Goal: Task Accomplishment & Management: Manage account settings

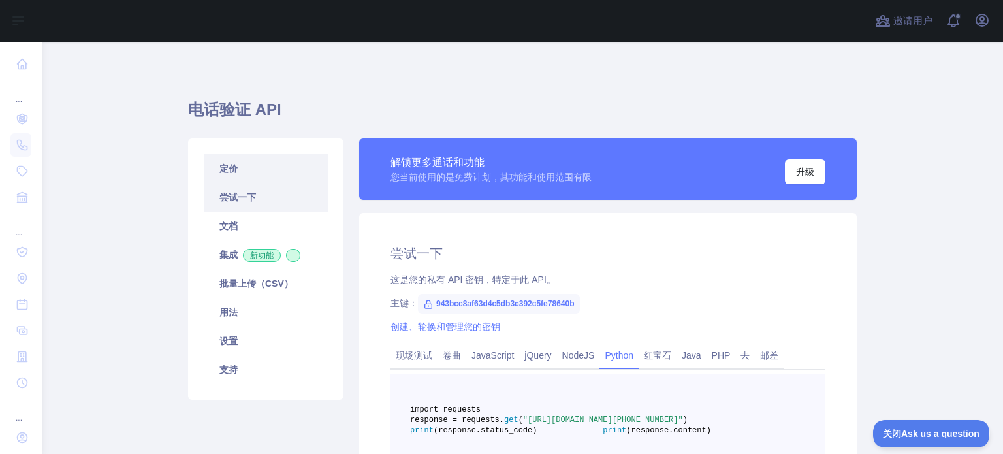
click at [219, 161] on link "定价" at bounding box center [266, 168] width 124 height 29
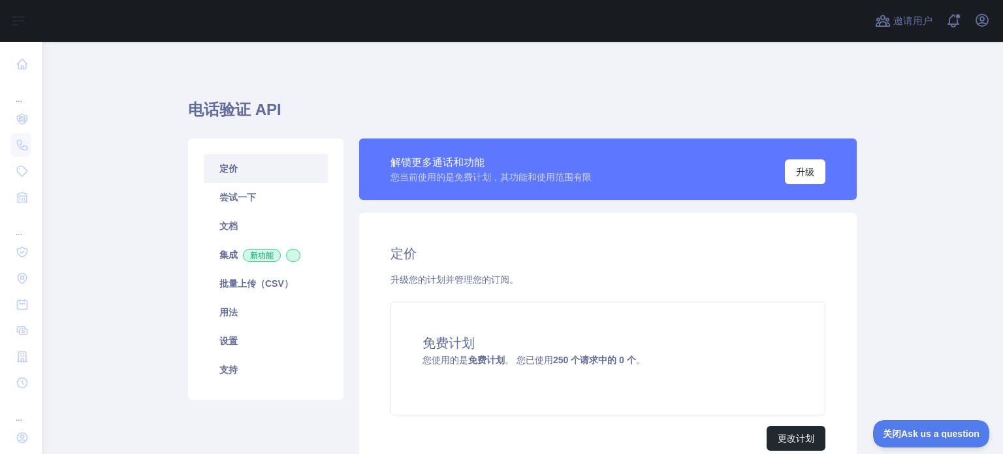
scroll to position [65, 0]
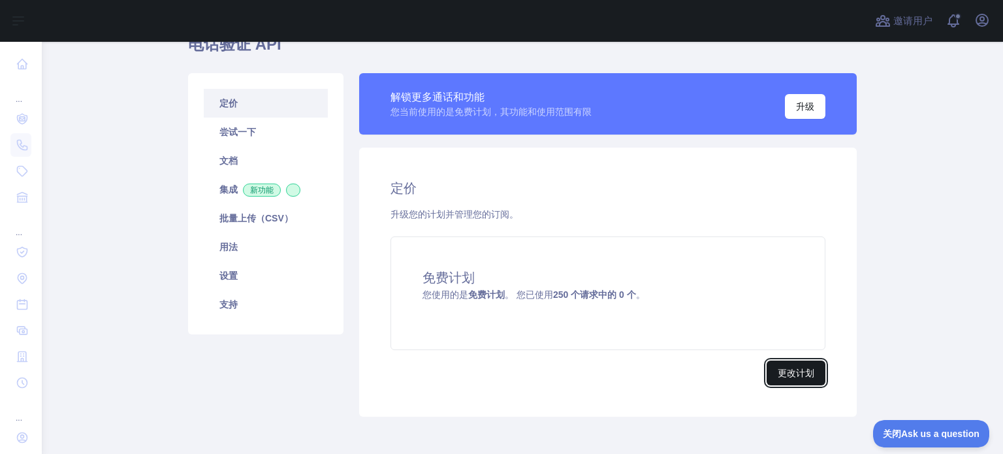
click at [777, 365] on button "更改计划" at bounding box center [795, 372] width 59 height 25
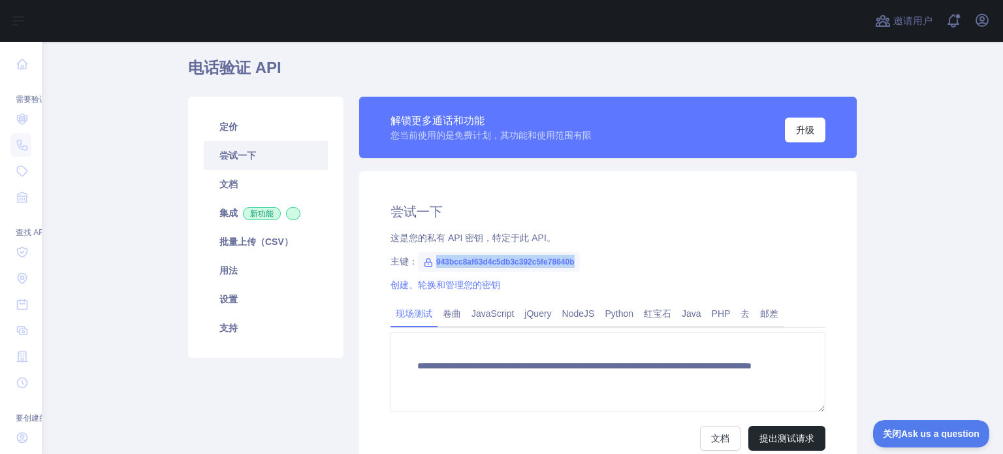
drag, startPoint x: 429, startPoint y: 258, endPoint x: 576, endPoint y: 262, distance: 147.6
click at [576, 262] on div "主键： 943bcc8af63d4c5db3c392c5fe78640b" at bounding box center [607, 261] width 435 height 13
copy font "943bcc8af63d4c5db3c392c5fe78640b"
click at [444, 287] on font "创建、轮换和管理您的密钥" at bounding box center [445, 284] width 110 height 10
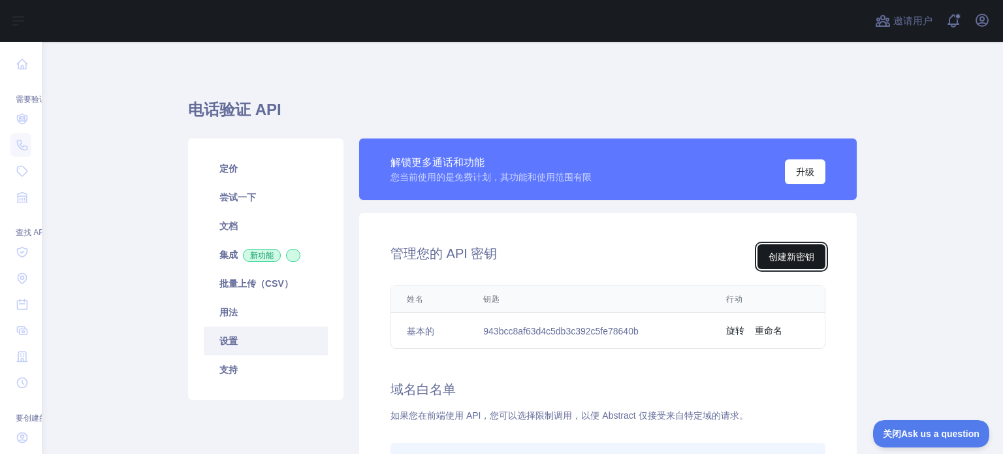
click at [792, 254] on font "创建新密钥" at bounding box center [791, 256] width 46 height 10
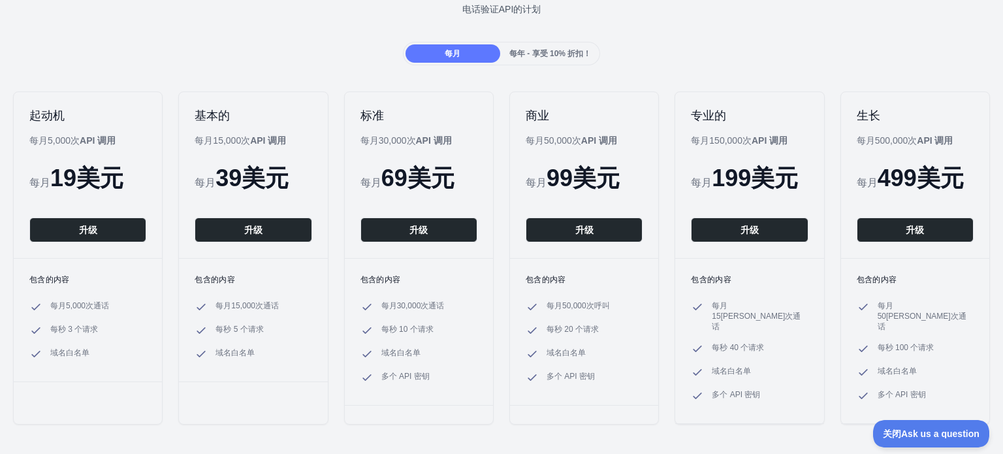
scroll to position [131, 0]
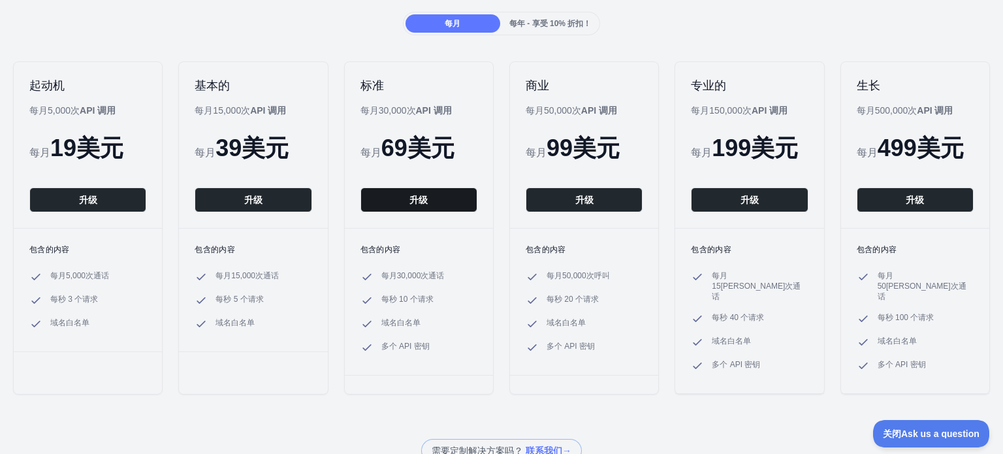
click at [411, 200] on font "升级" at bounding box center [418, 200] width 18 height 10
